Goal: Task Accomplishment & Management: Manage account settings

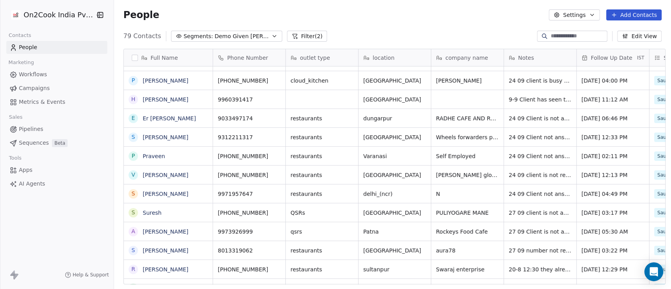
scroll to position [246, 553]
click at [554, 40] on input at bounding box center [578, 36] width 55 height 8
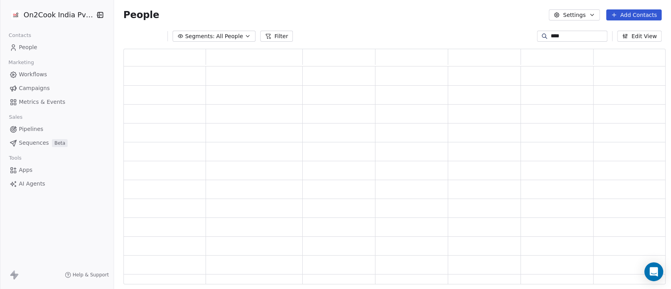
scroll to position [227, 534]
type input "******"
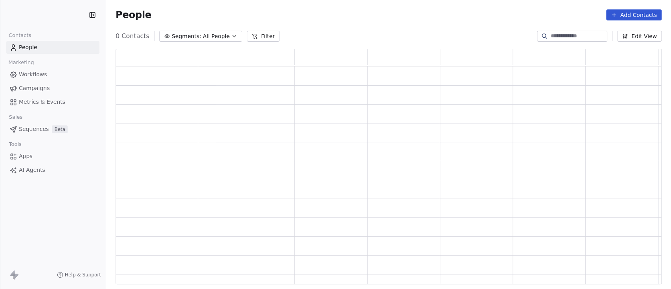
scroll to position [8, 9]
click at [554, 35] on input at bounding box center [578, 36] width 55 height 8
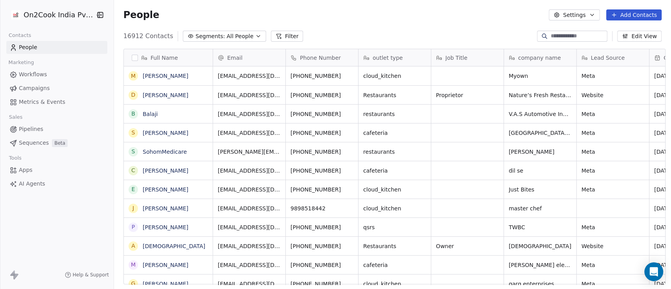
scroll to position [246, 553]
type input "******"
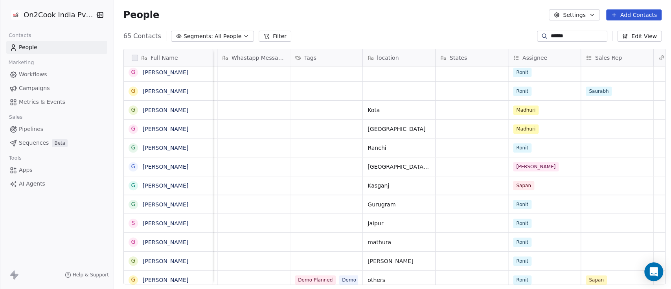
scroll to position [0, 0]
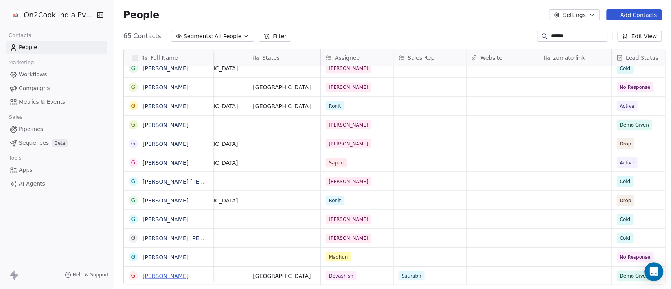
click at [188, 278] on link "[PERSON_NAME]" at bounding box center [166, 275] width 46 height 6
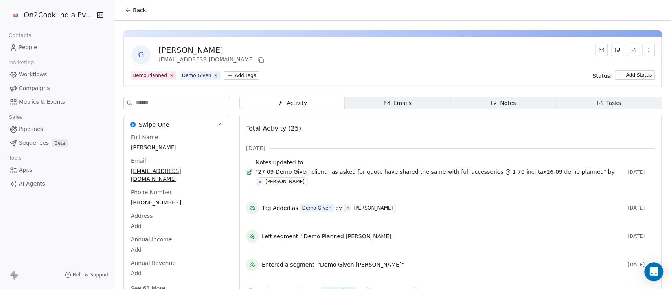
click at [282, 46] on div "G [PERSON_NAME] [EMAIL_ADDRESS][DOMAIN_NAME]" at bounding box center [392, 55] width 525 height 22
drag, startPoint x: 155, startPoint y: 49, endPoint x: 280, endPoint y: 51, distance: 125.8
click at [280, 51] on div "G [PERSON_NAME] [EMAIL_ADDRESS][DOMAIN_NAME]" at bounding box center [392, 55] width 525 height 22
copy div "[PERSON_NAME]"
click at [459, 49] on div "G [PERSON_NAME] [EMAIL_ADDRESS][DOMAIN_NAME]" at bounding box center [392, 55] width 525 height 22
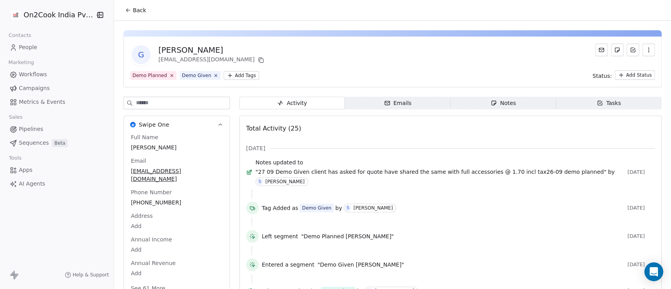
click at [502, 97] on span "Notes Notes" at bounding box center [504, 103] width 106 height 13
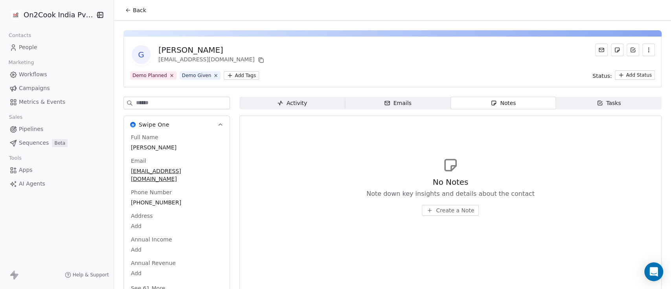
click at [291, 104] on div "Activity" at bounding box center [292, 103] width 30 height 8
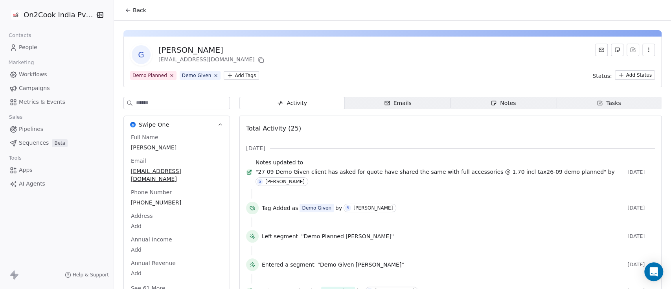
click at [133, 9] on span "Back" at bounding box center [139, 10] width 13 height 8
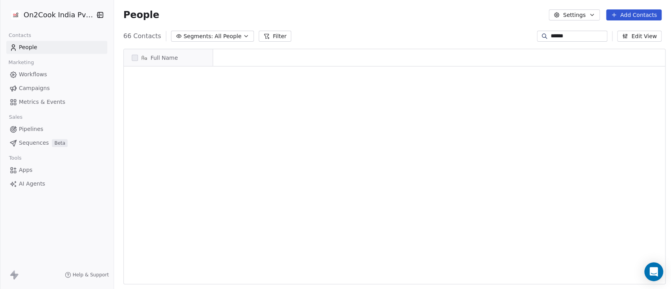
scroll to position [1008, 0]
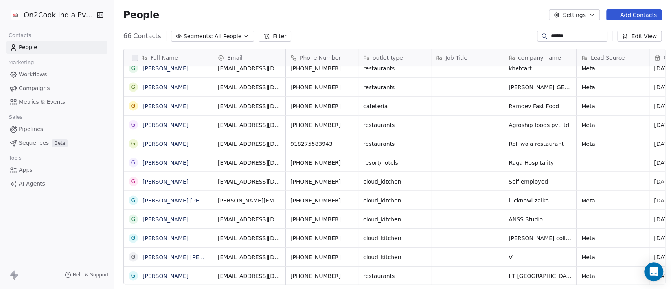
click at [263, 33] on button "Filter" at bounding box center [275, 36] width 33 height 11
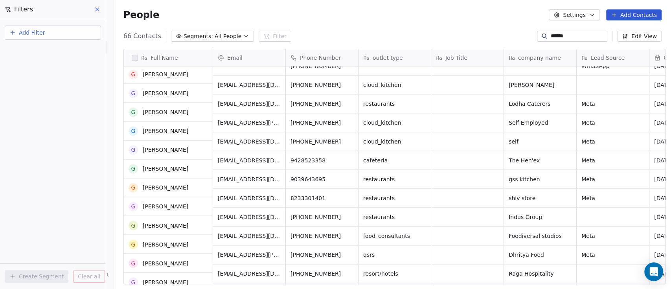
scroll to position [746, 0]
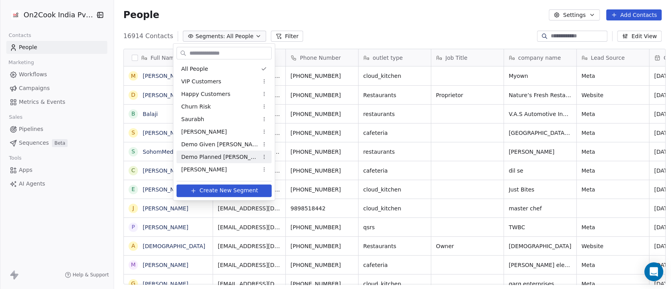
scroll to position [246, 553]
click at [209, 144] on span "Demo Given [PERSON_NAME]" at bounding box center [219, 144] width 77 height 8
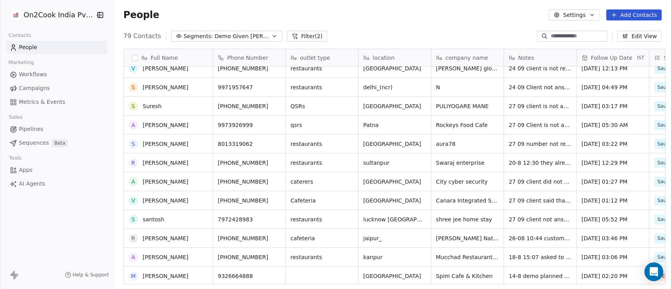
scroll to position [157, 0]
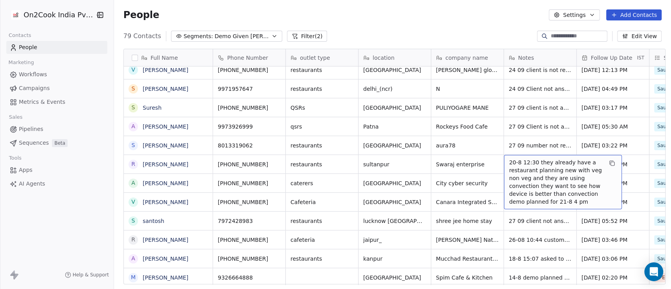
click at [437, 35] on div "79 Contacts Segments: Demo Given Sam Filter (2) Edit View" at bounding box center [392, 36] width 557 height 13
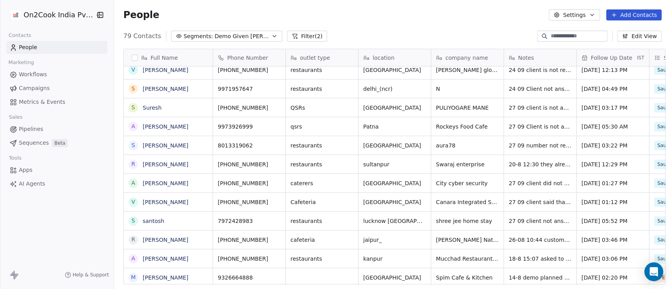
click at [551, 35] on input at bounding box center [578, 36] width 55 height 8
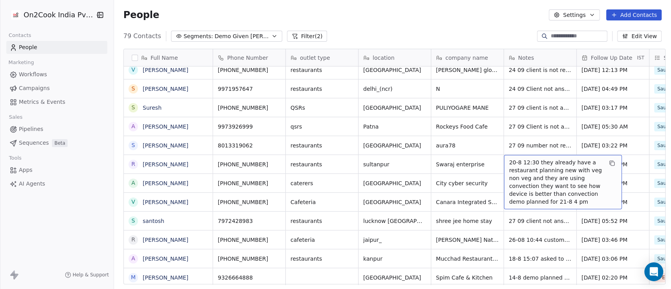
click at [453, 32] on div "79 Contacts Segments: Demo Given Sam Filter (2) Edit View" at bounding box center [392, 36] width 557 height 13
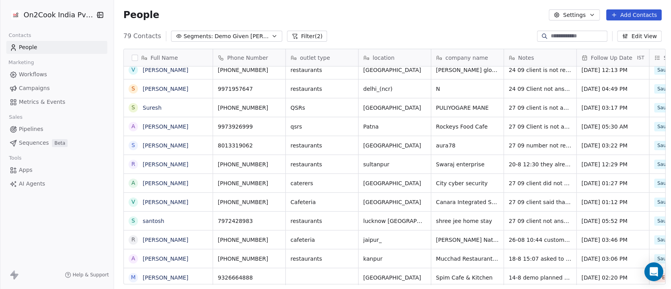
click at [478, 37] on div "79 Contacts Segments: Demo Given Sam Filter (2) Edit View" at bounding box center [392, 36] width 557 height 13
click at [459, 34] on div "79 Contacts Segments: Demo Given Sam Filter (2) Edit View" at bounding box center [392, 36] width 557 height 13
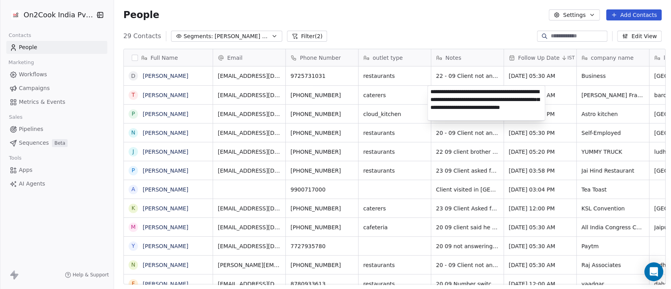
scroll to position [246, 553]
click at [396, 20] on html "On2Cook India Pvt. Ltd. Contacts People Marketing Workflows Campaigns Metrics &…" at bounding box center [335, 144] width 671 height 289
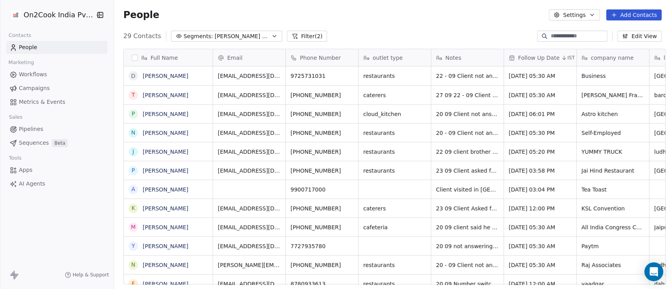
click at [580, 39] on input at bounding box center [578, 36] width 55 height 8
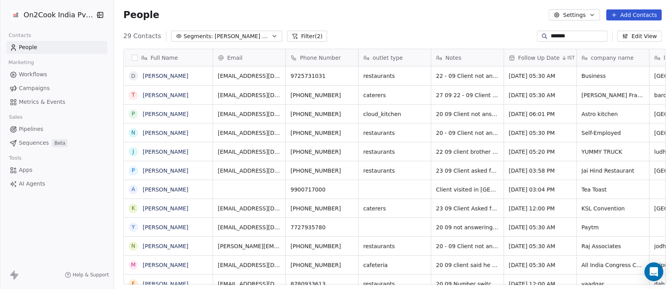
type input "*******"
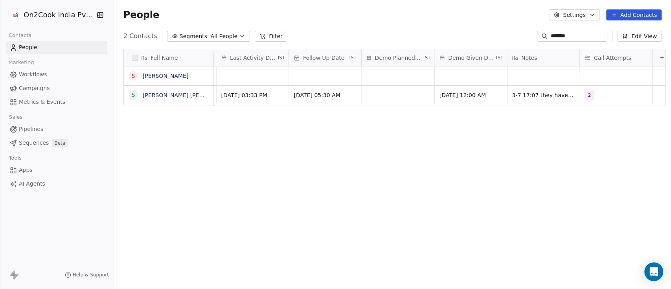
scroll to position [0, 1174]
click at [510, 97] on span "3-7 17:07 they have 11 brands for cloud kitchen and serve biryani, waffles, chi…" at bounding box center [553, 108] width 94 height 39
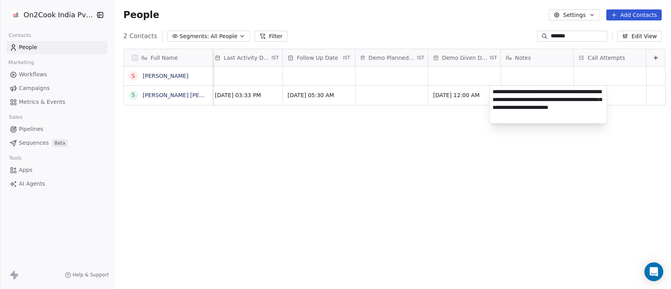
click at [495, 91] on textarea "**********" at bounding box center [547, 105] width 117 height 38
click at [493, 91] on textarea "**********" at bounding box center [547, 105] width 117 height 38
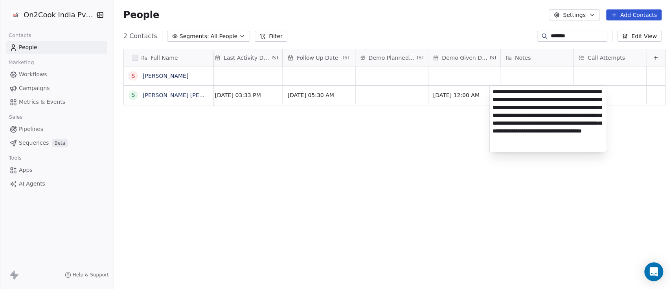
type textarea "**********"
click at [444, 144] on html "On2Cook India Pvt. Ltd. Contacts People Marketing Workflows Campaigns Metrics &…" at bounding box center [335, 144] width 671 height 289
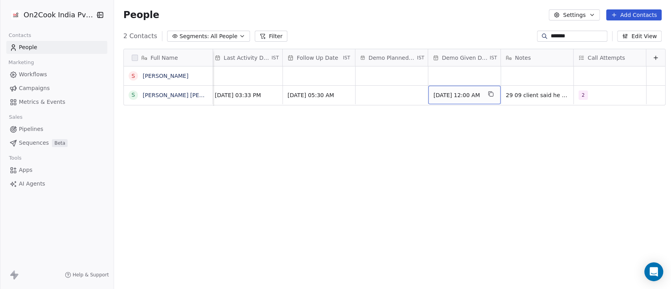
click at [378, 136] on div "Full Name S Sateesh S Sateesh Chandra Rathna Swiss Global Website zomato link L…" at bounding box center [392, 169] width 557 height 254
click at [515, 146] on div "Full Name S Sateesh S Sateesh Chandra Rathna Swiss Global Website zomato link L…" at bounding box center [392, 169] width 557 height 254
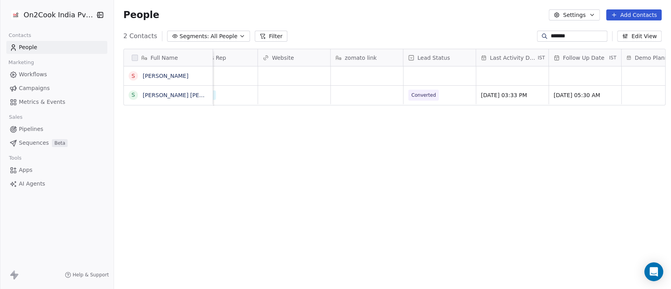
scroll to position [0, 909]
click at [425, 98] on span "Converted" at bounding box center [424, 95] width 48 height 11
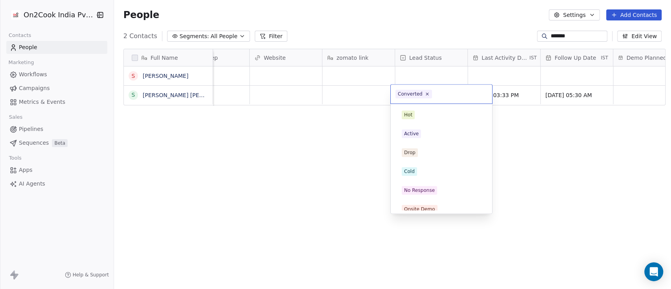
scroll to position [44, 0]
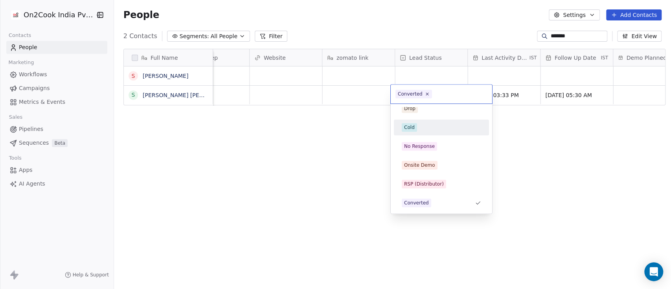
click at [377, 123] on html "On2Cook India Pvt. Ltd. Contacts People Marketing Workflows Campaigns Metrics &…" at bounding box center [335, 144] width 671 height 289
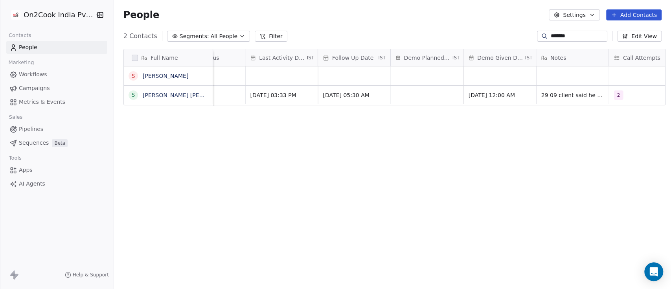
scroll to position [0, 1130]
click at [358, 94] on span "Jul 07, 2025 05:30 AM" at bounding box center [348, 95] width 48 height 8
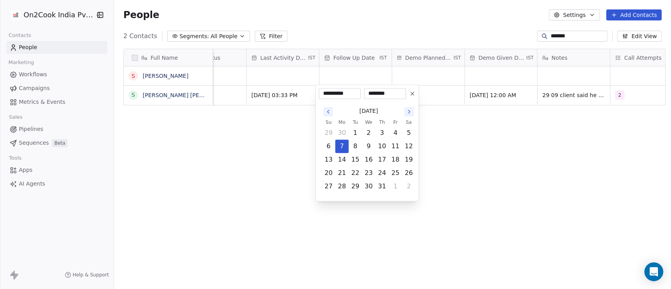
click at [409, 115] on button "Go to the Next Month" at bounding box center [409, 111] width 9 height 9
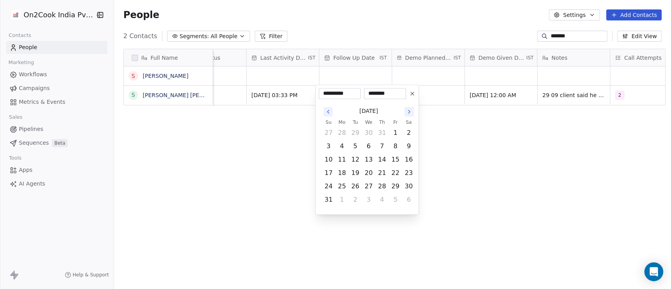
click at [409, 115] on button "Go to the Next Month" at bounding box center [409, 111] width 9 height 9
click at [357, 145] on button "7" at bounding box center [355, 146] width 13 height 13
type input "**********"
click at [474, 147] on html "**********" at bounding box center [335, 144] width 671 height 289
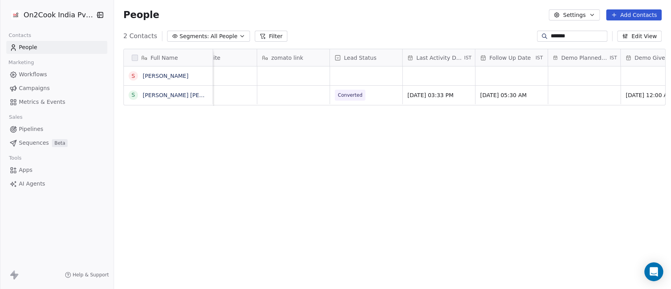
scroll to position [0, 974]
click at [571, 40] on input "*******" at bounding box center [578, 36] width 55 height 8
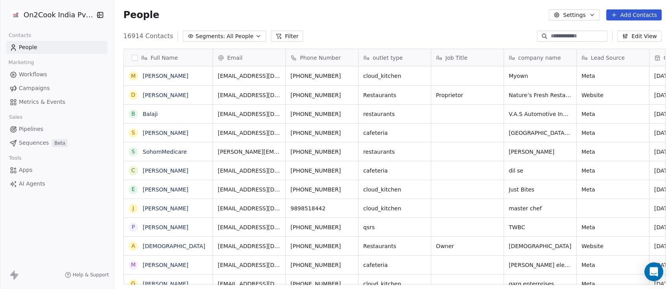
scroll to position [246, 553]
click at [255, 37] on icon "button" at bounding box center [258, 36] width 6 height 6
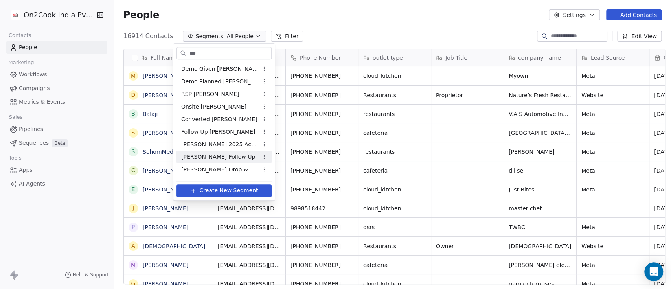
click at [210, 154] on span "Sam Follow Up" at bounding box center [218, 157] width 74 height 8
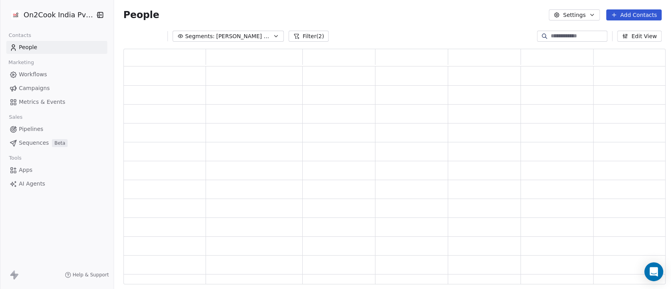
scroll to position [227, 534]
click at [296, 37] on button "Filter (2)" at bounding box center [309, 36] width 40 height 11
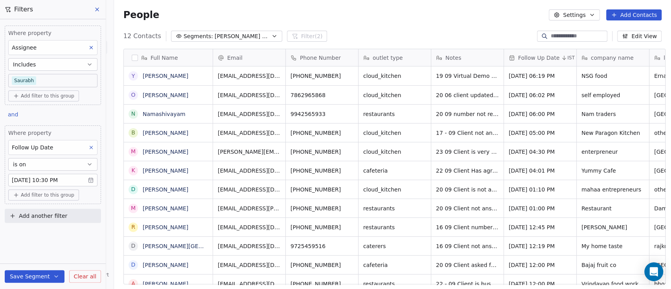
scroll to position [246, 553]
click at [59, 161] on button "is on" at bounding box center [52, 164] width 89 height 13
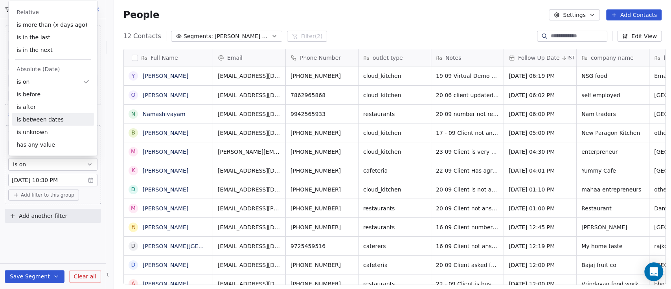
click at [31, 121] on div "is between dates" at bounding box center [53, 119] width 82 height 13
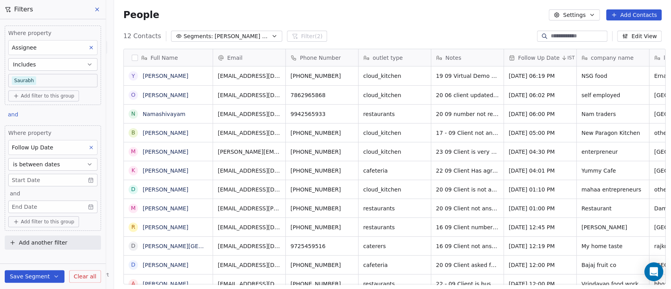
click at [42, 182] on body "On2Cook India Pvt. Ltd. Contacts People Marketing Workflows Campaigns Metrics &…" at bounding box center [335, 144] width 671 height 289
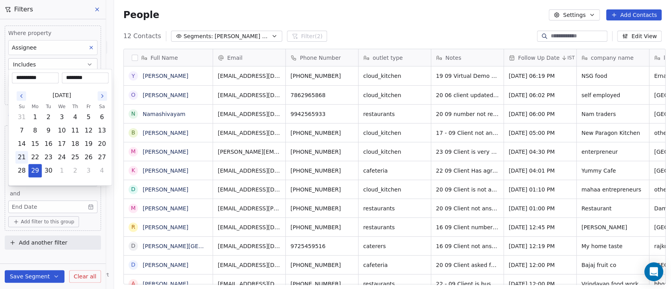
click at [18, 156] on button "21" at bounding box center [21, 157] width 13 height 13
type input "**********"
click at [50, 206] on html "On2Cook India Pvt. Ltd. Contacts People Marketing Workflows Campaigns Metrics &…" at bounding box center [335, 144] width 671 height 289
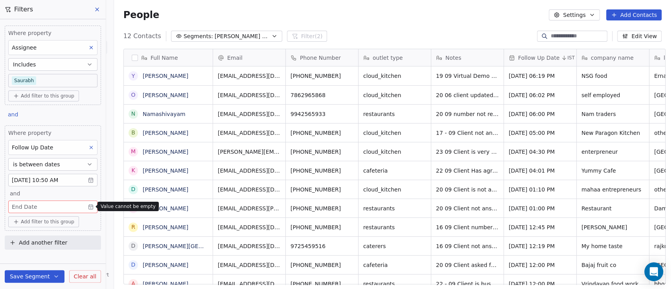
click at [50, 206] on body "On2Cook India Pvt. Ltd. Contacts People Marketing Workflows Campaigns Metrics &…" at bounding box center [335, 144] width 671 height 289
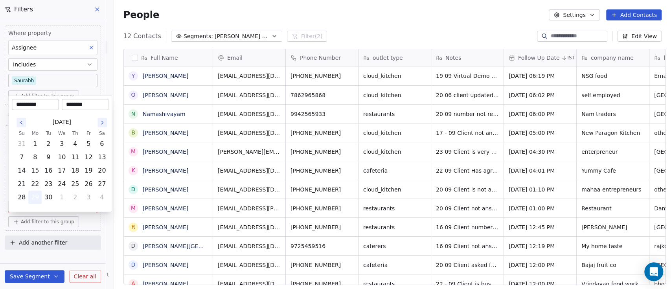
click at [37, 200] on button "29" at bounding box center [35, 197] width 13 height 13
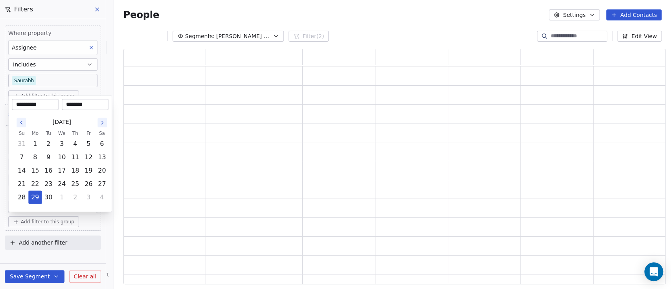
click at [91, 219] on html "**********" at bounding box center [335, 144] width 671 height 289
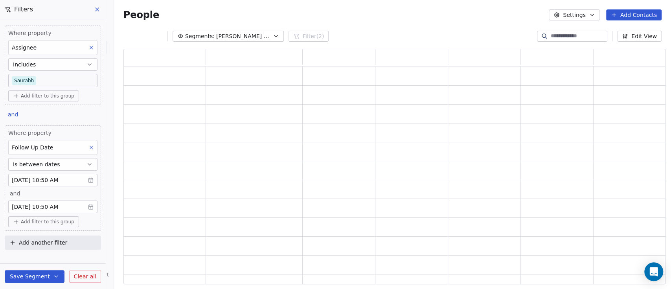
click at [43, 275] on button "Save Segment" at bounding box center [35, 276] width 60 height 13
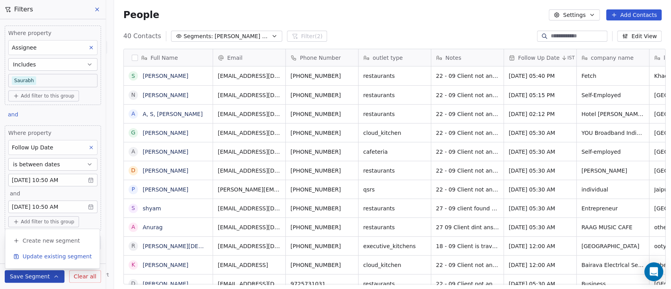
scroll to position [246, 553]
click at [44, 261] on button "Update existing segment" at bounding box center [52, 256] width 88 height 14
